Goal: Navigation & Orientation: Find specific page/section

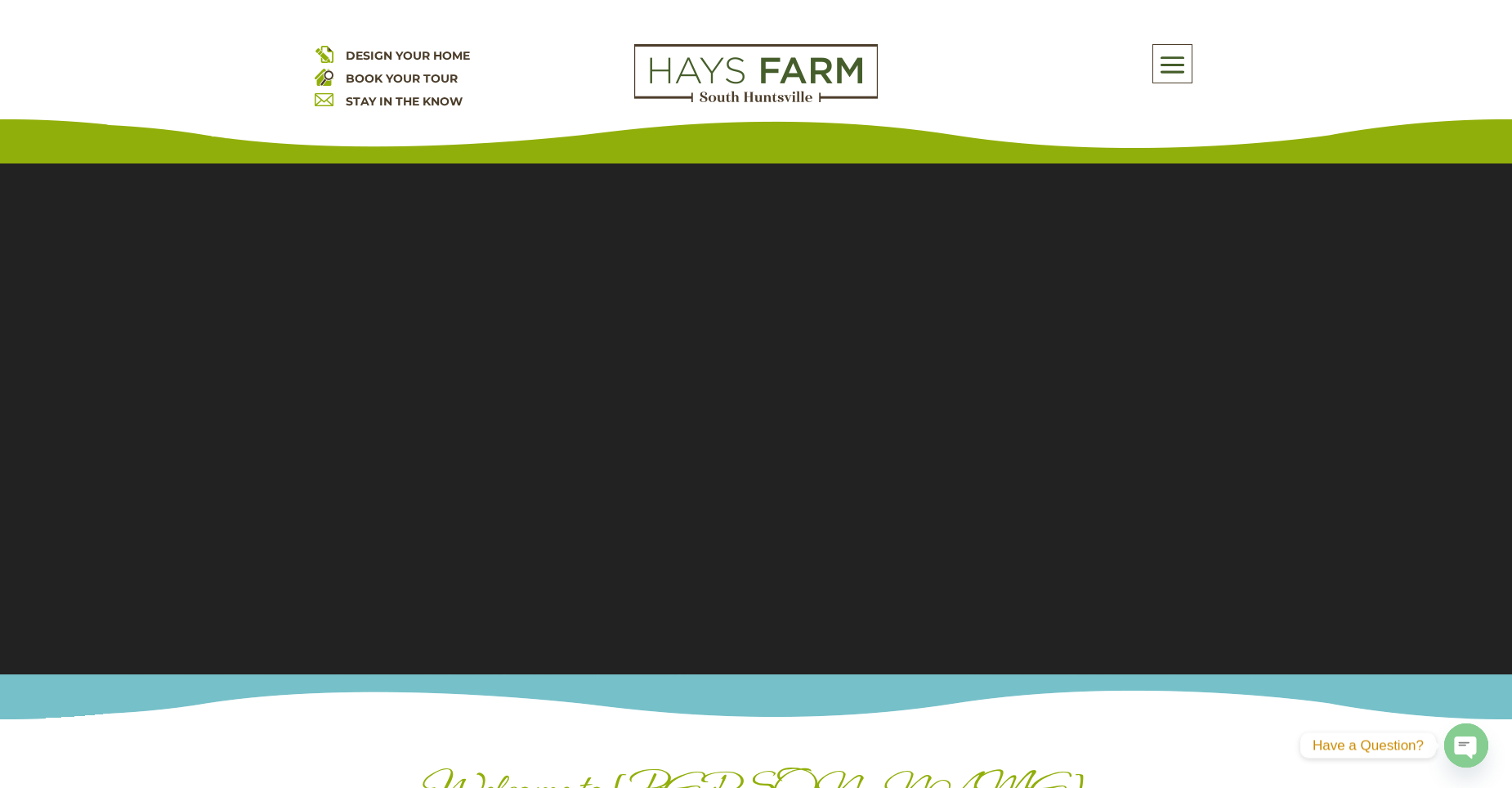
click at [1186, 72] on span at bounding box center [1173, 64] width 38 height 37
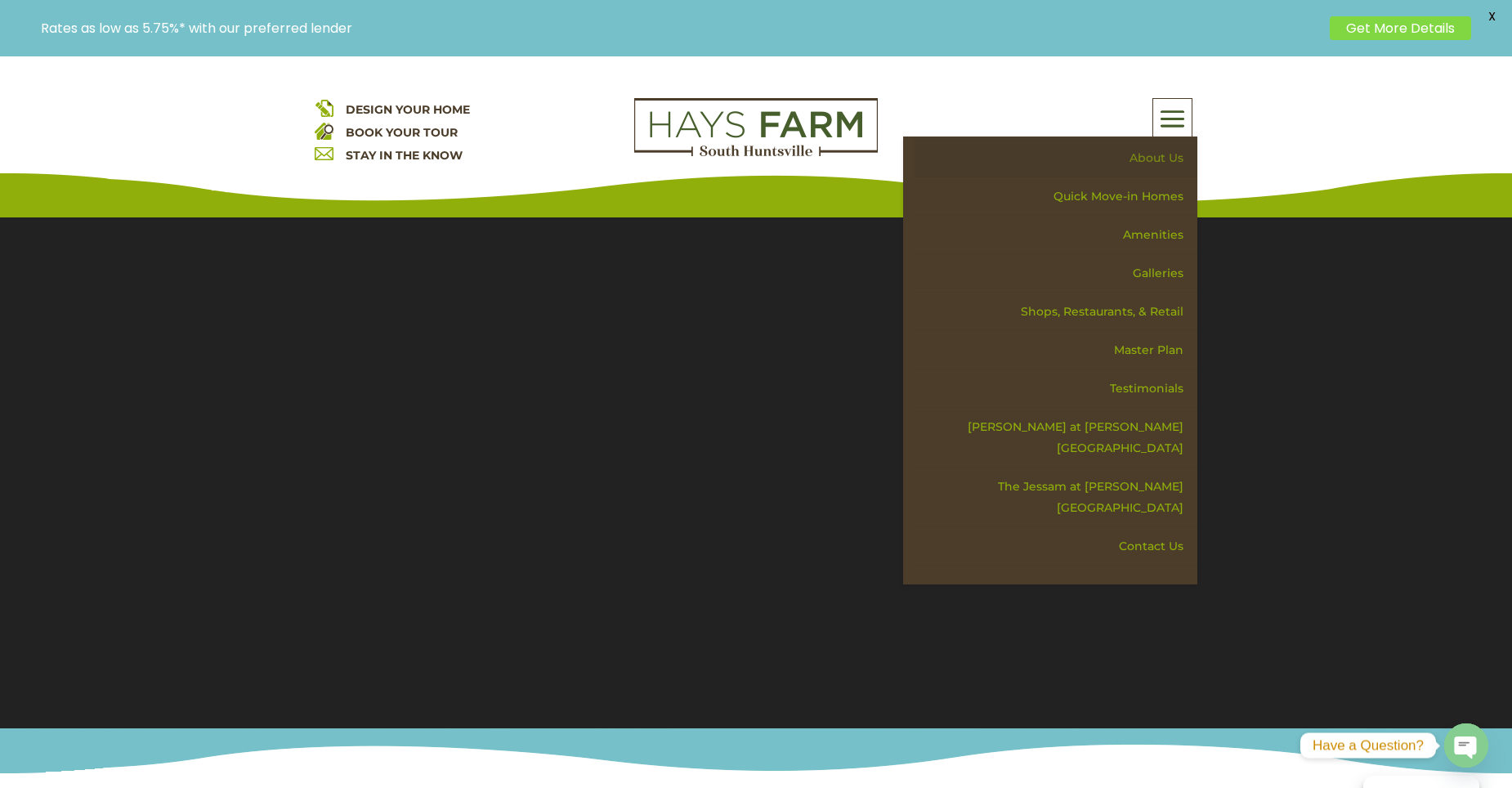
click at [1149, 145] on link "About Us" at bounding box center [1056, 158] width 283 height 38
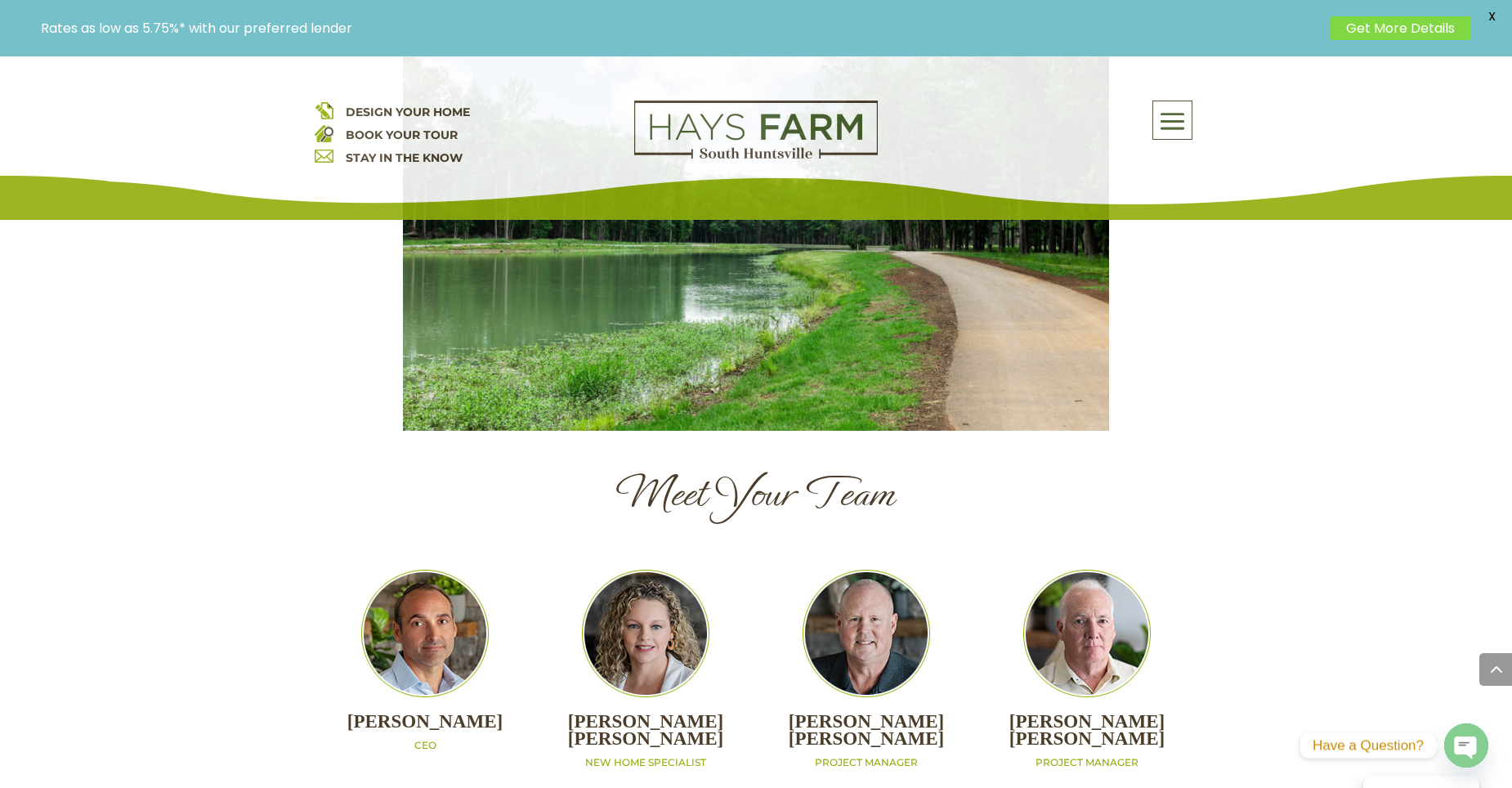
scroll to position [1553, 0]
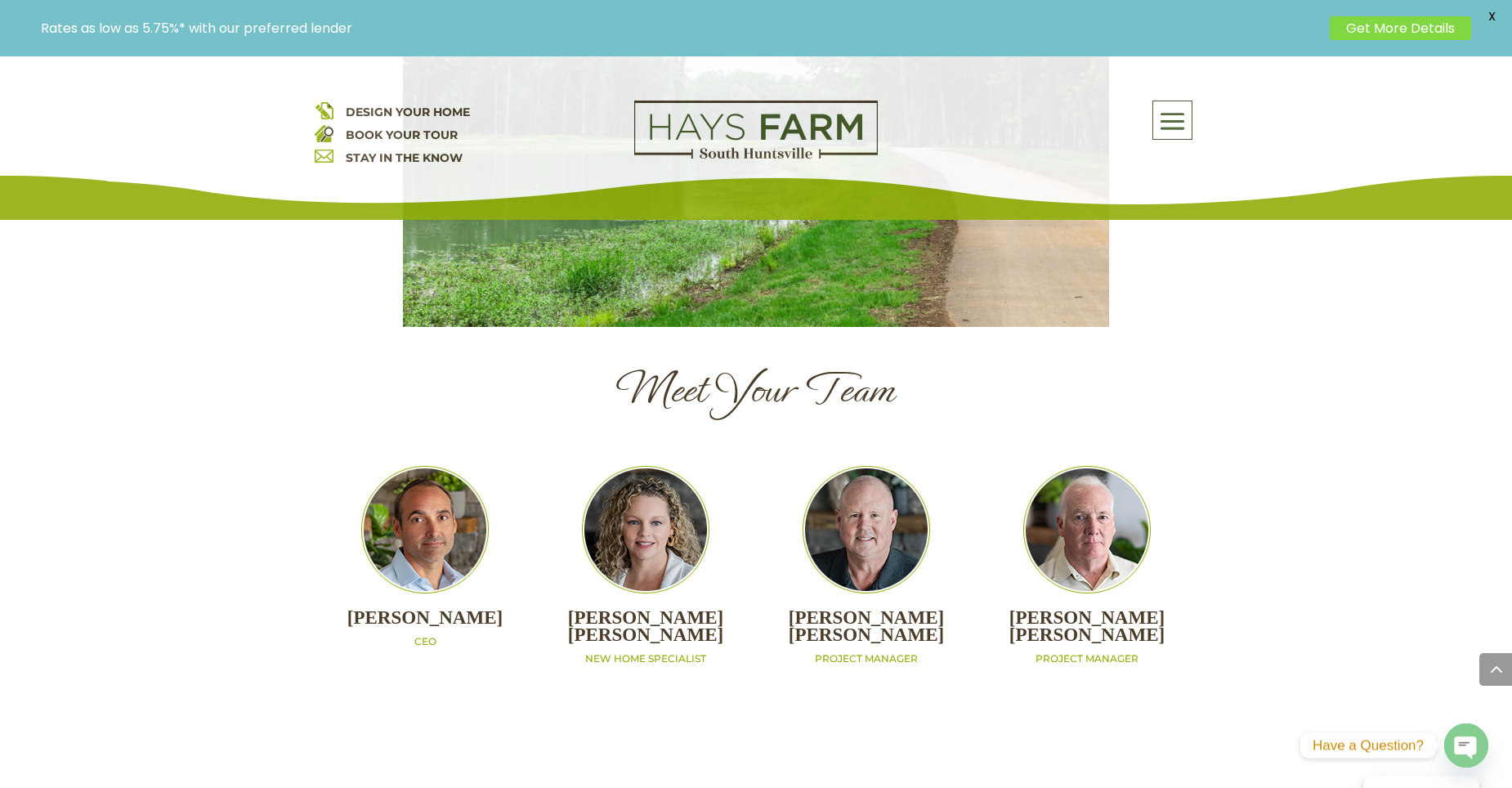
click at [1181, 129] on span at bounding box center [1173, 121] width 38 height 37
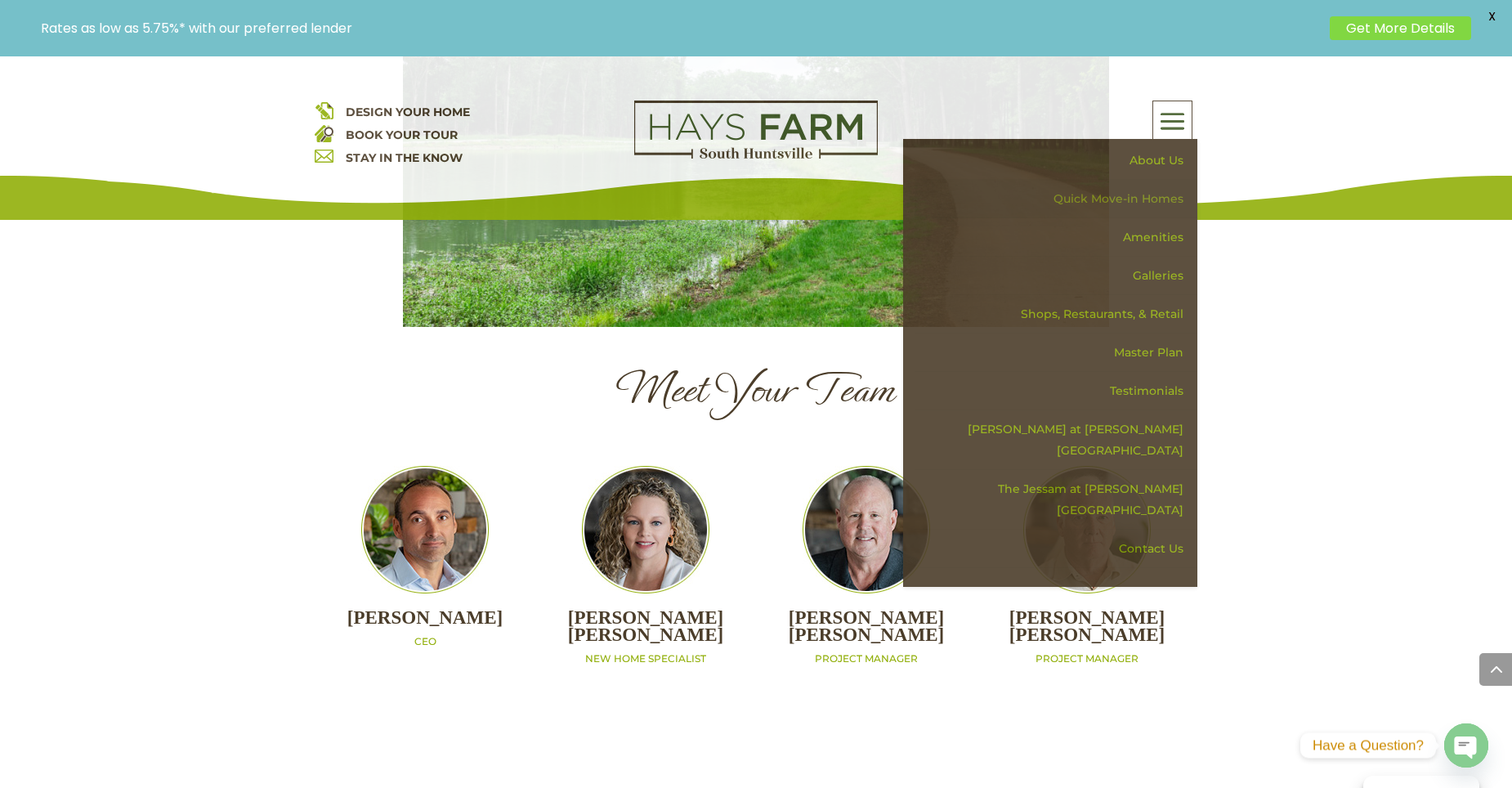
click at [1157, 191] on link "Quick Move-in Homes" at bounding box center [1056, 199] width 283 height 38
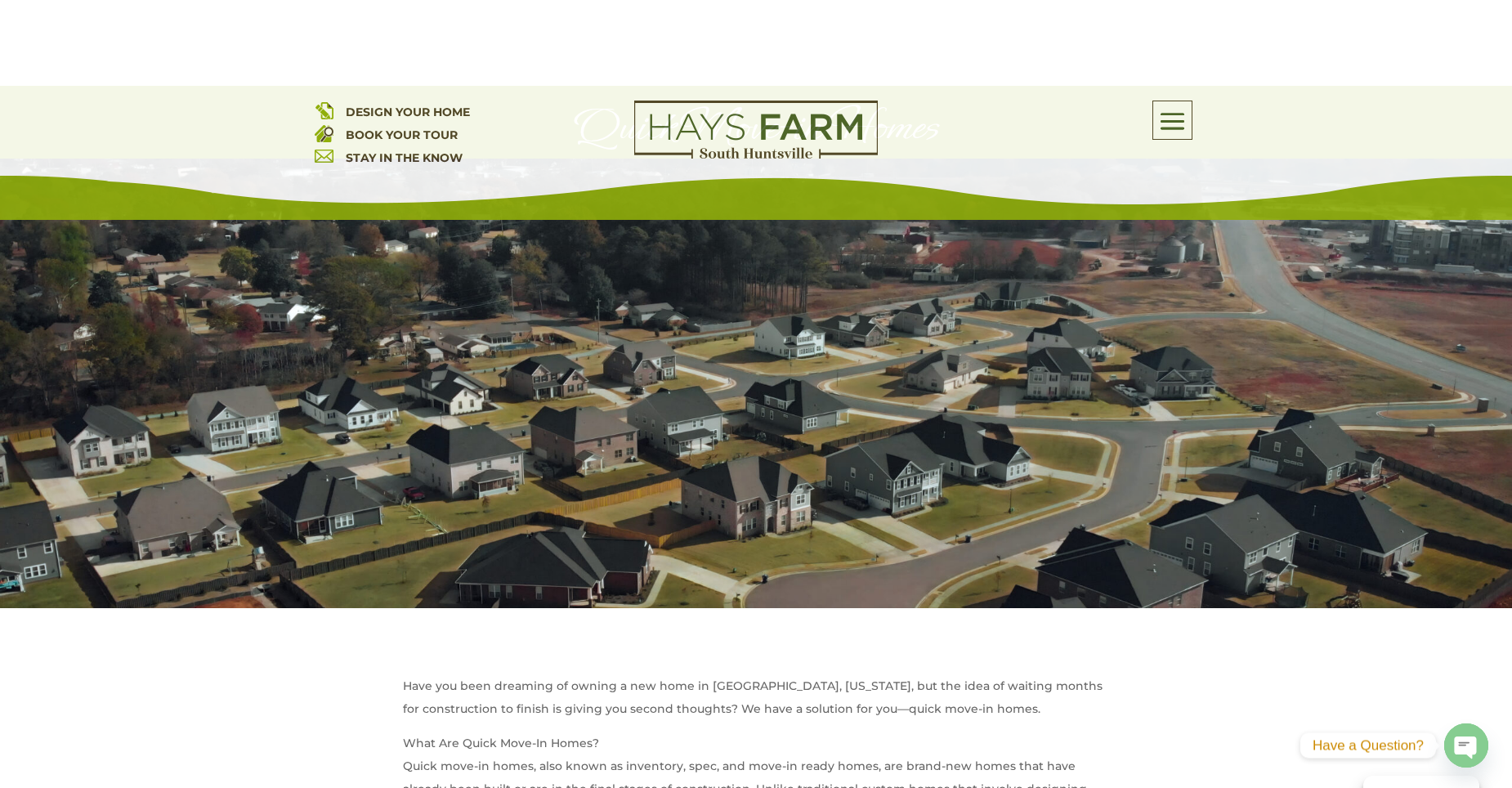
scroll to position [572, 0]
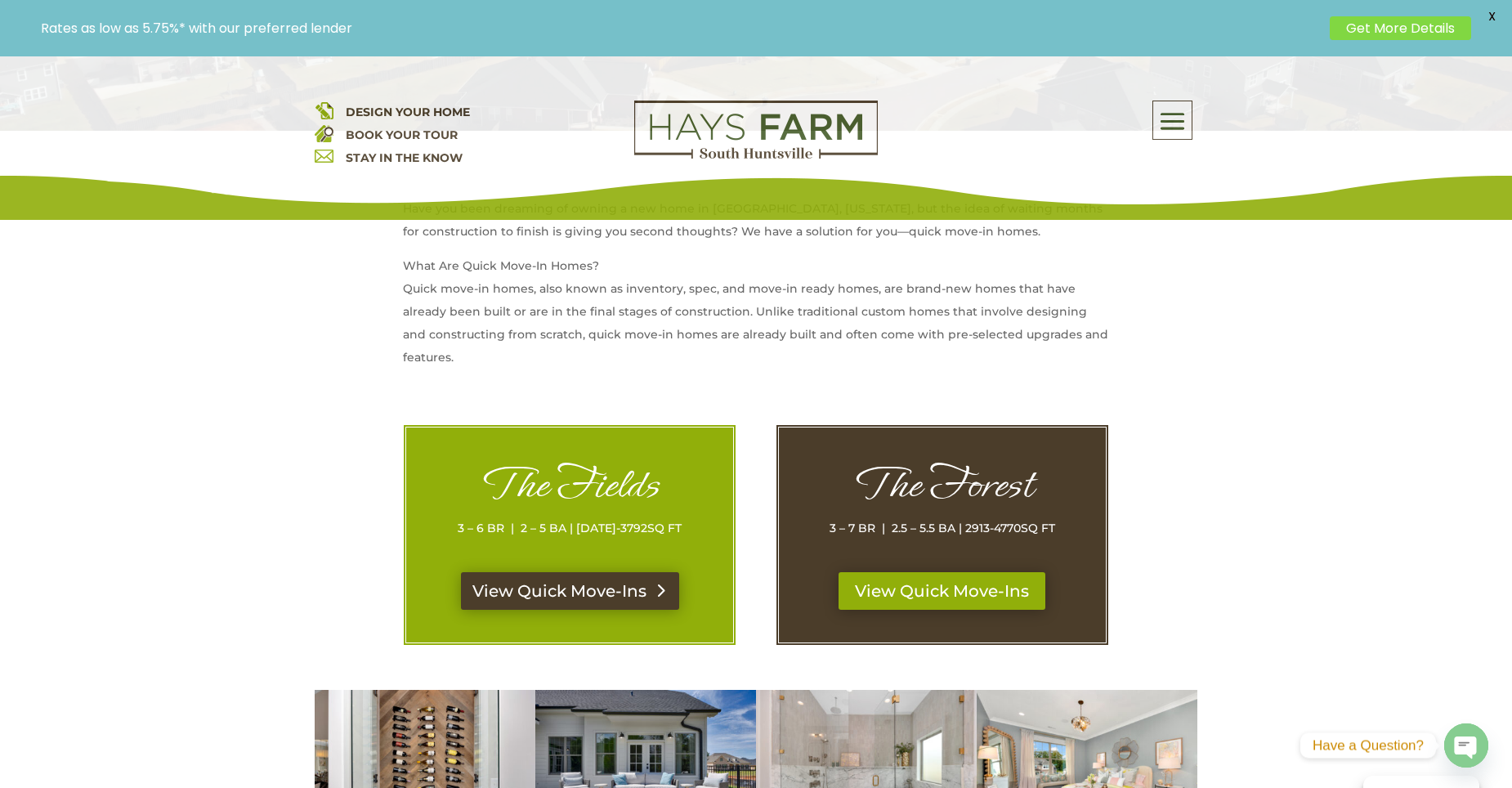
click at [614, 583] on div "The Fields 3 – 6 BR | 2 – 5 BA | 1869-3792 SQ FT View Quick Move-Ins" at bounding box center [569, 535] width 333 height 221
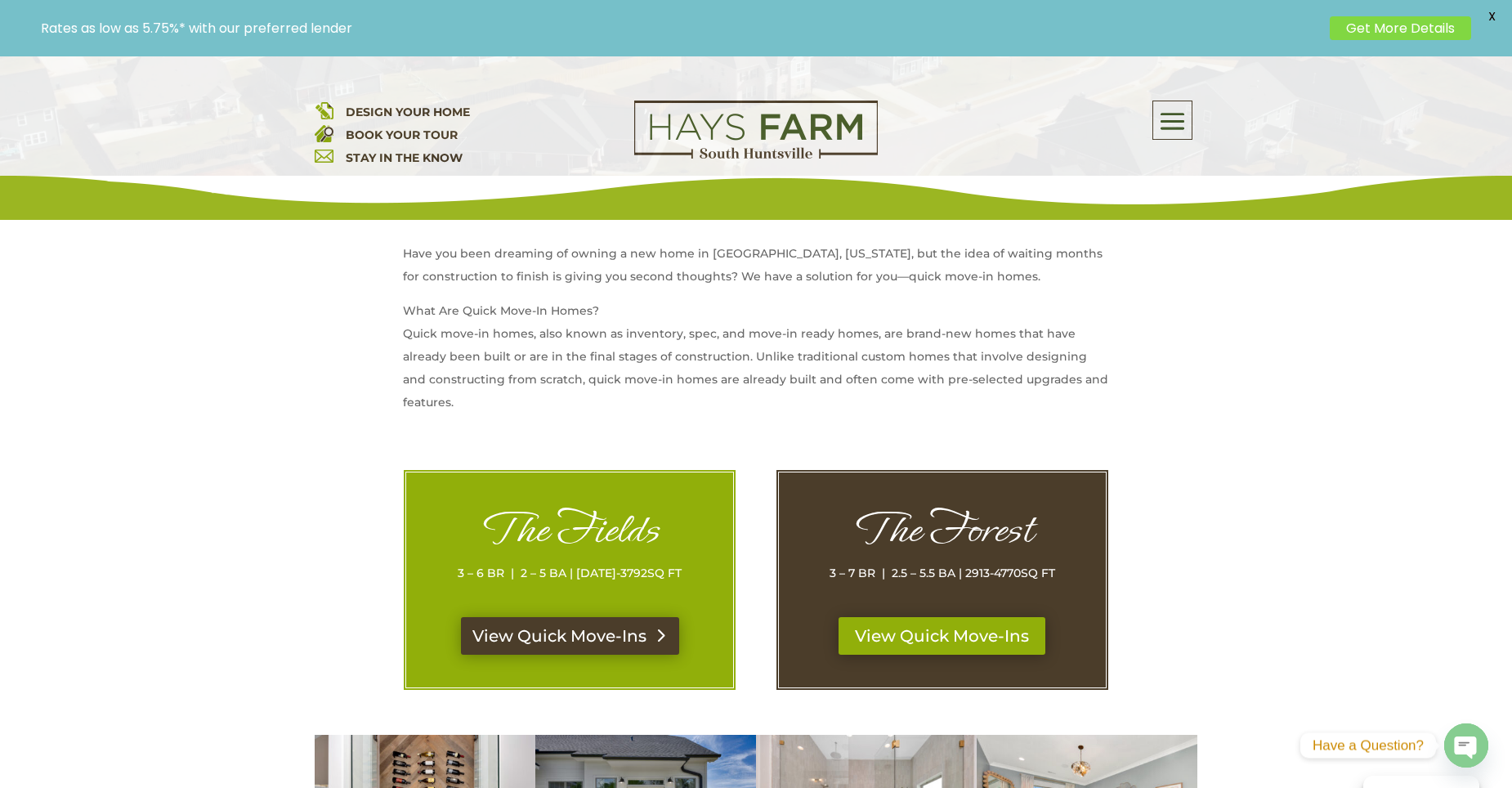
click at [635, 641] on link "View Quick Move-Ins" at bounding box center [570, 636] width 218 height 37
click at [937, 630] on link "View Quick Move-Ins" at bounding box center [942, 636] width 218 height 37
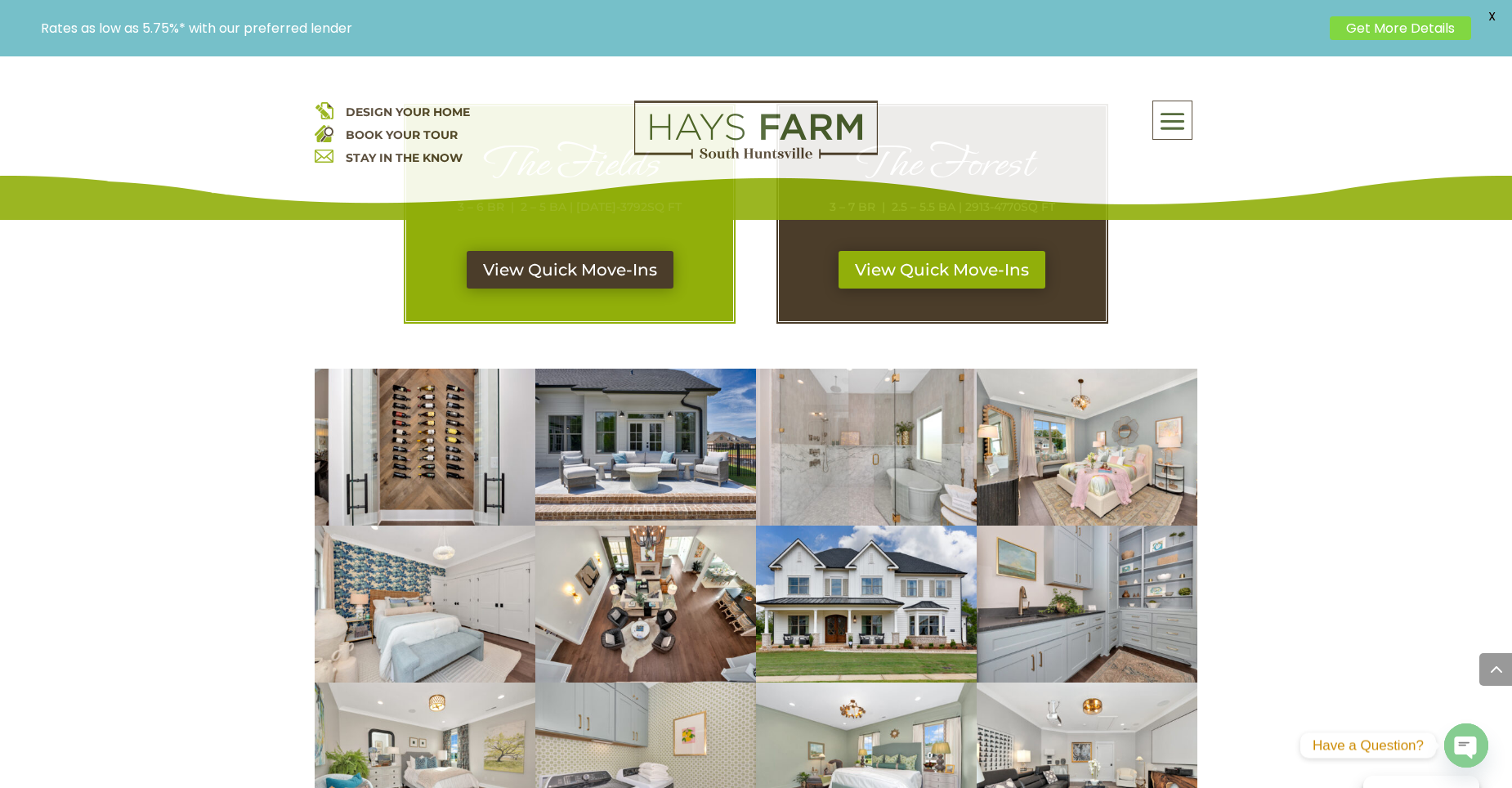
scroll to position [981, 0]
